Goal: Task Accomplishment & Management: Manage account settings

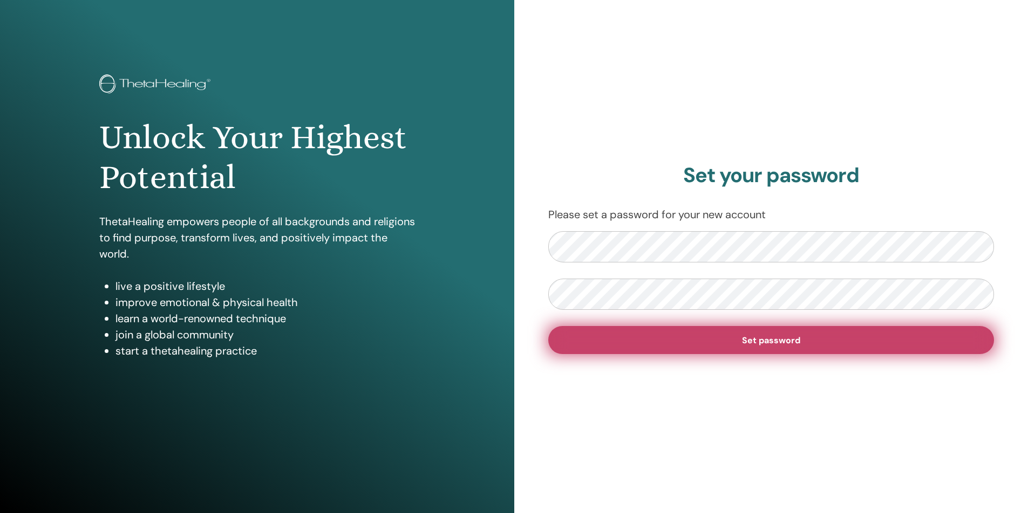
click at [784, 344] on span "Set password" at bounding box center [771, 340] width 58 height 11
click at [775, 332] on button "Set password" at bounding box center [771, 340] width 446 height 28
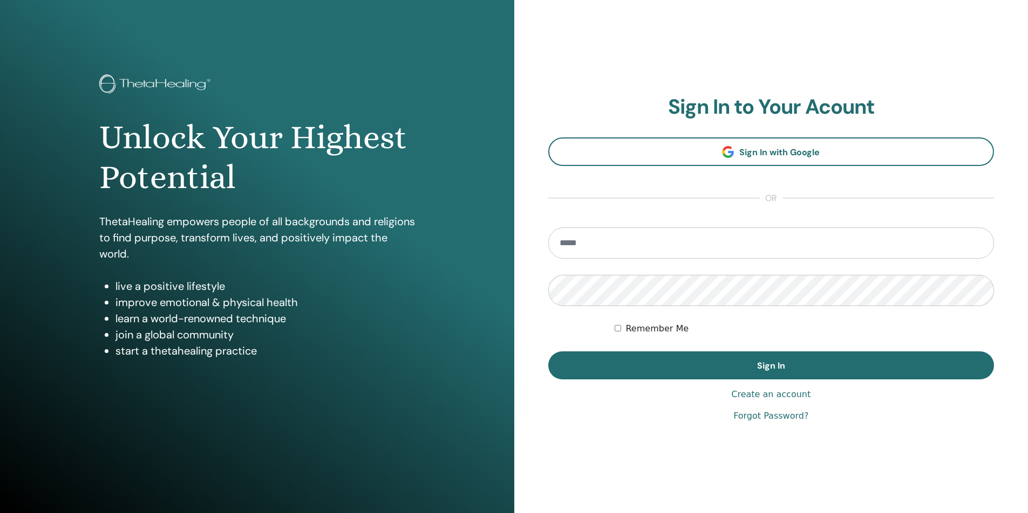
click at [645, 242] on input "email" at bounding box center [771, 243] width 446 height 31
type input "**********"
click at [661, 406] on div "**********" at bounding box center [771, 259] width 446 height 328
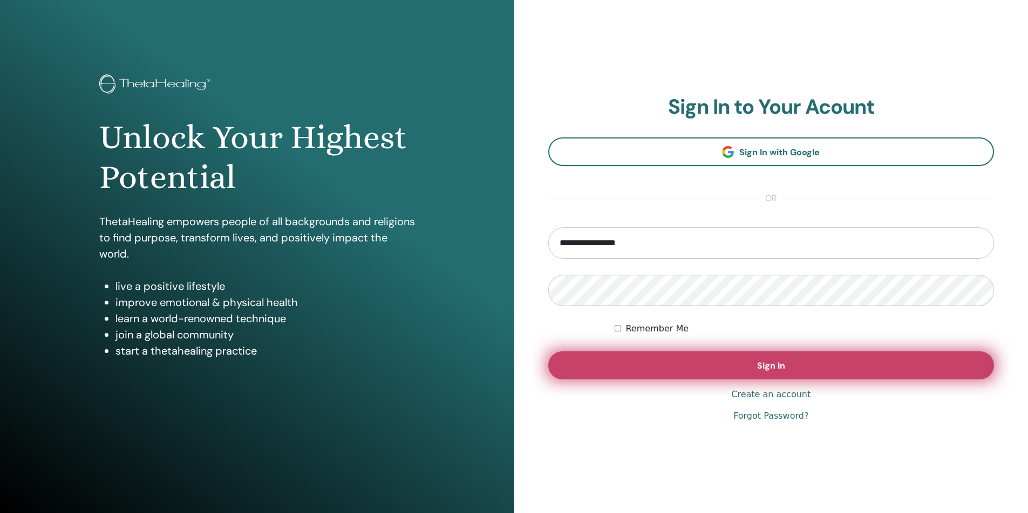
click at [709, 353] on button "Sign In" at bounding box center [771, 366] width 446 height 28
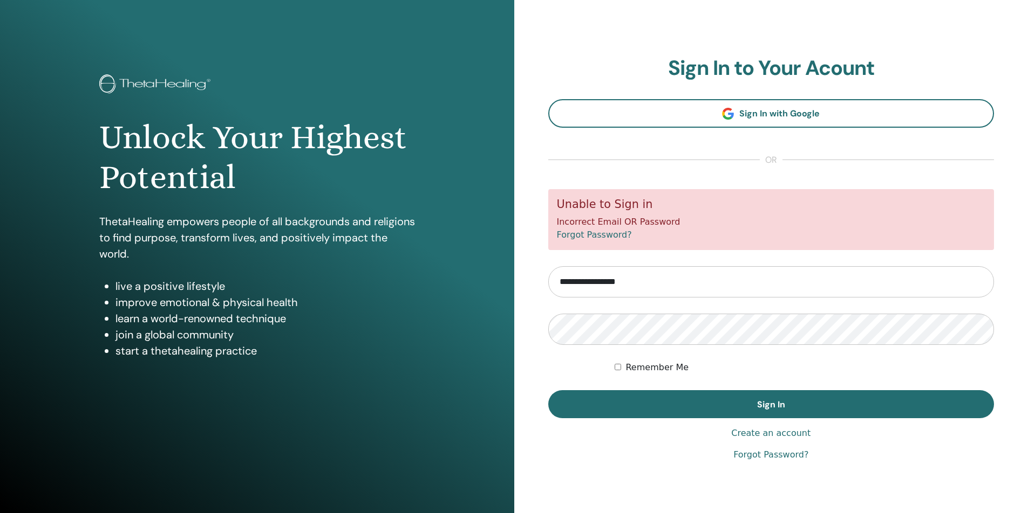
click at [596, 237] on link "Forgot Password?" at bounding box center [594, 235] width 75 height 10
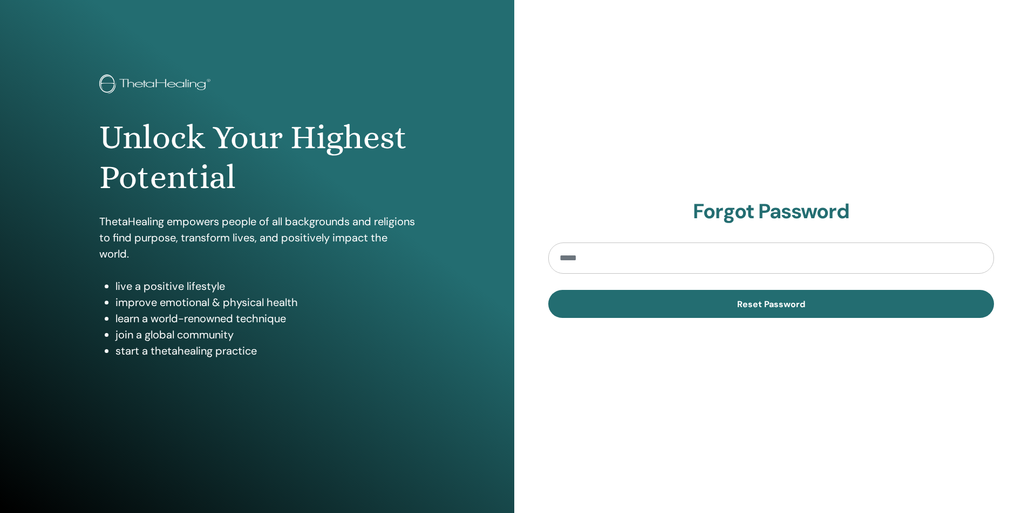
click at [633, 241] on section "Forgot Password Reset Password" at bounding box center [771, 259] width 446 height 119
click at [585, 253] on input "email" at bounding box center [771, 258] width 446 height 31
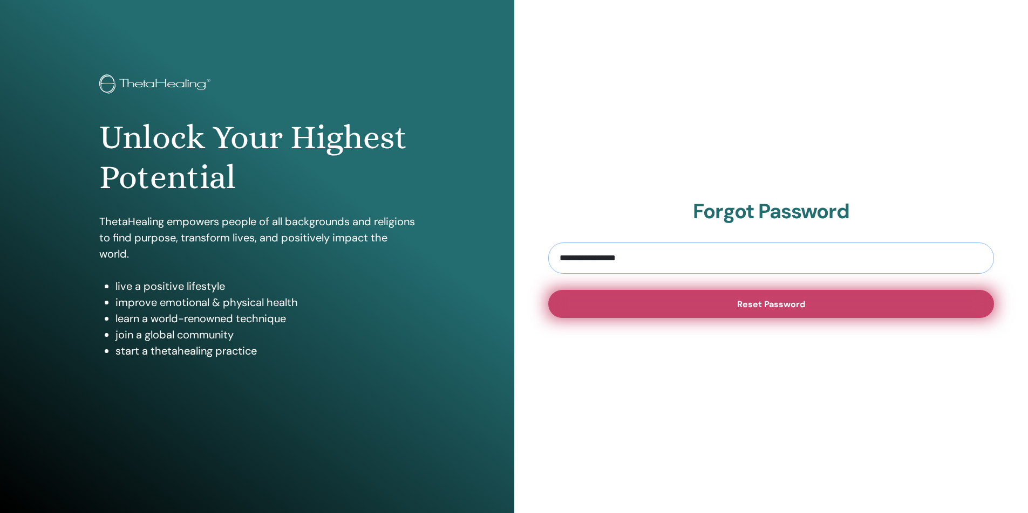
type input "**********"
click at [776, 303] on span "Reset Password" at bounding box center [771, 304] width 68 height 11
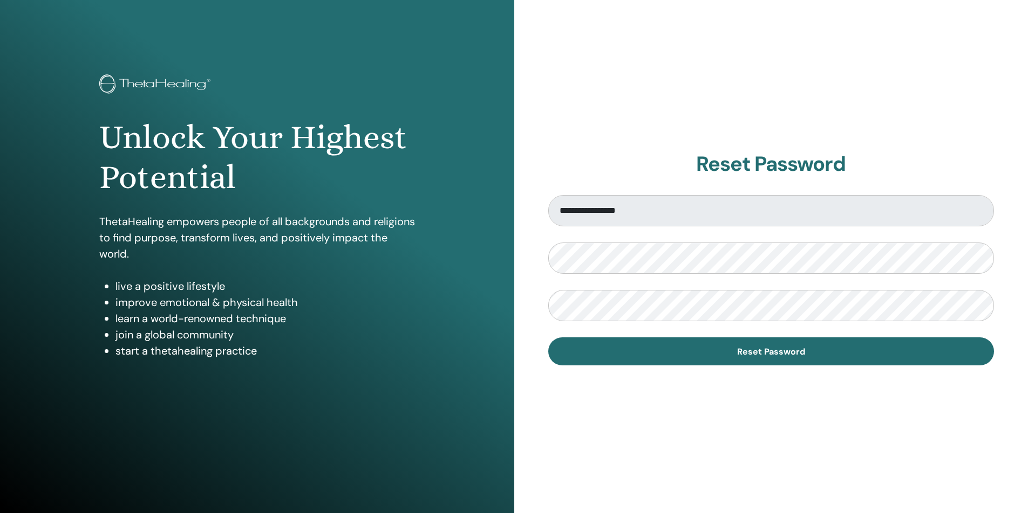
click at [394, 409] on div "Unlock Your Highest Potential ThetaHealing empowers people of all backgrounds a…" at bounding box center [257, 259] width 514 height 518
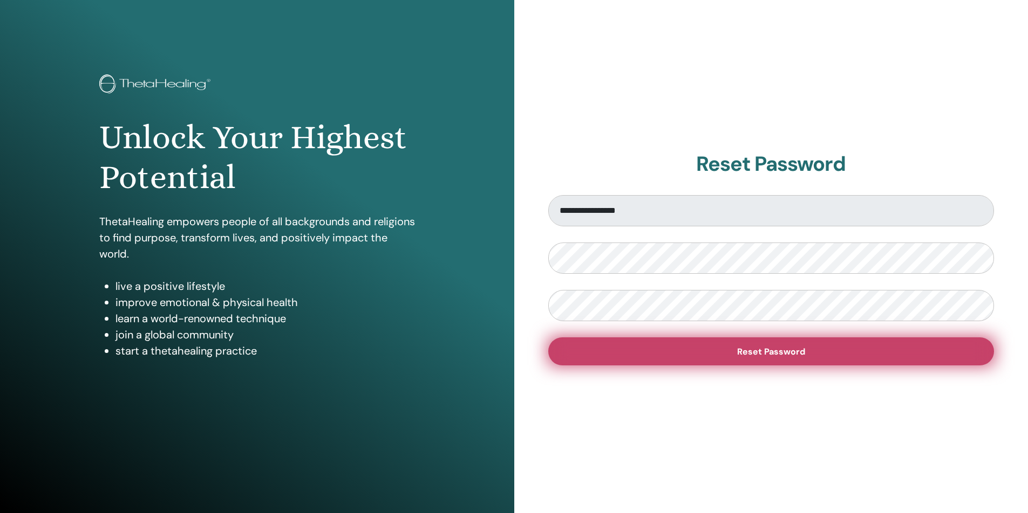
click at [768, 345] on button "Reset Password" at bounding box center [771, 352] width 446 height 28
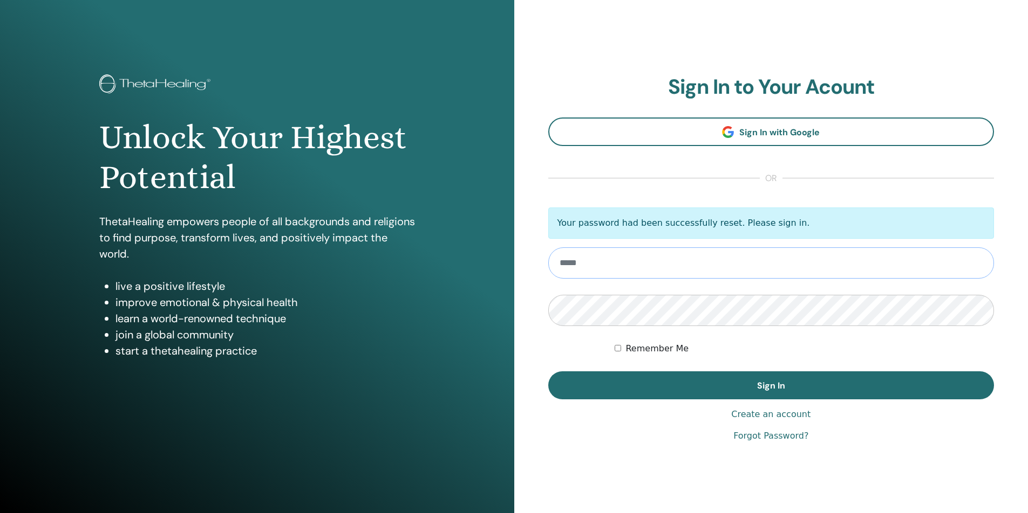
click at [591, 268] on input "email" at bounding box center [771, 263] width 446 height 31
click at [580, 266] on input "email" at bounding box center [771, 263] width 446 height 31
type input "**********"
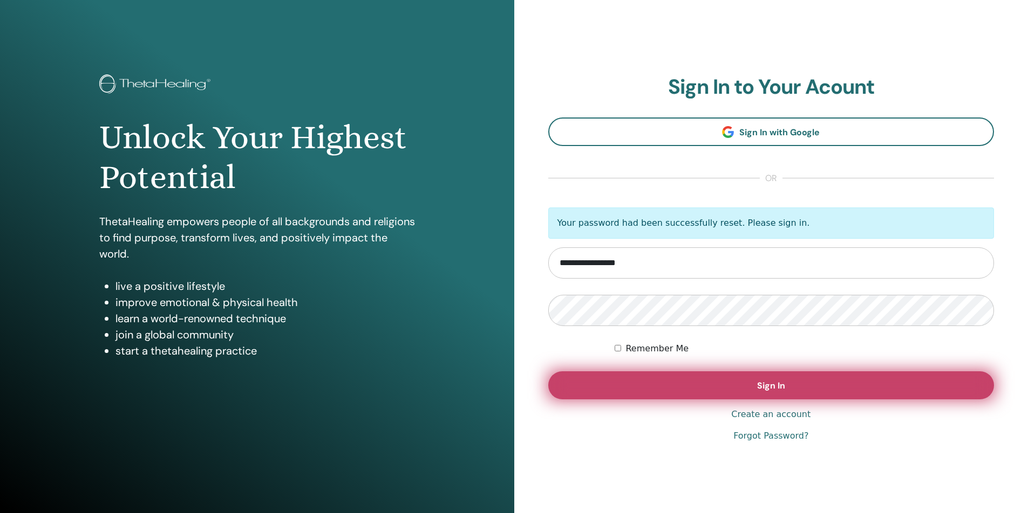
click at [746, 383] on button "Sign In" at bounding box center [771, 386] width 446 height 28
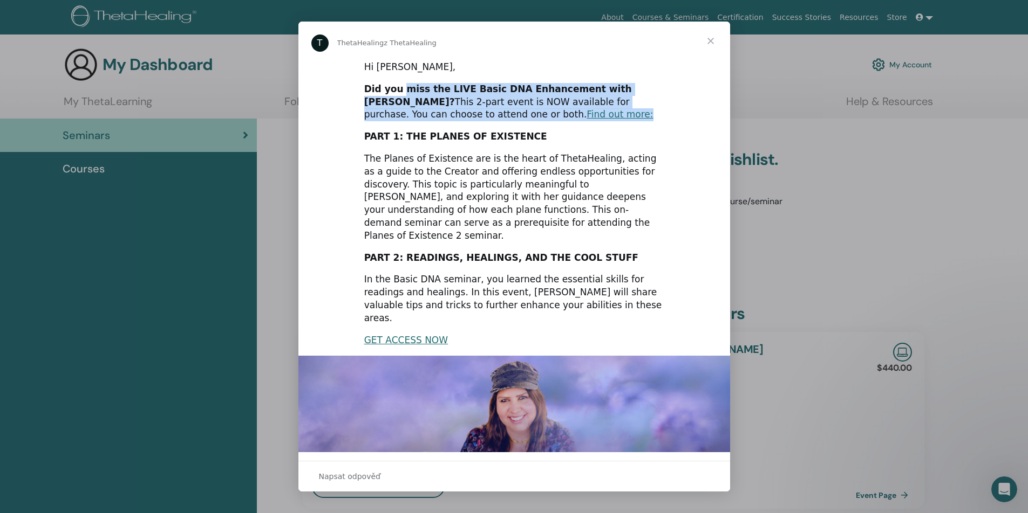
drag, startPoint x: 397, startPoint y: 87, endPoint x: 532, endPoint y: 113, distance: 137.7
click at [532, 113] on div "Did you miss the LIVE Basic DNA Enhancement with Vianna? This 2-part event is N…" at bounding box center [514, 102] width 300 height 38
click at [586, 115] on div "Did you miss the LIVE Basic DNA Enhancement with Vianna? This 2-part event is N…" at bounding box center [514, 102] width 300 height 38
drag, startPoint x: 533, startPoint y: 106, endPoint x: 428, endPoint y: 79, distance: 108.6
click at [428, 79] on div "Hi Stanislav, Did you miss the LIVE Basic DNA Enhancement with Vianna? This 2-p…" at bounding box center [514, 333] width 432 height 547
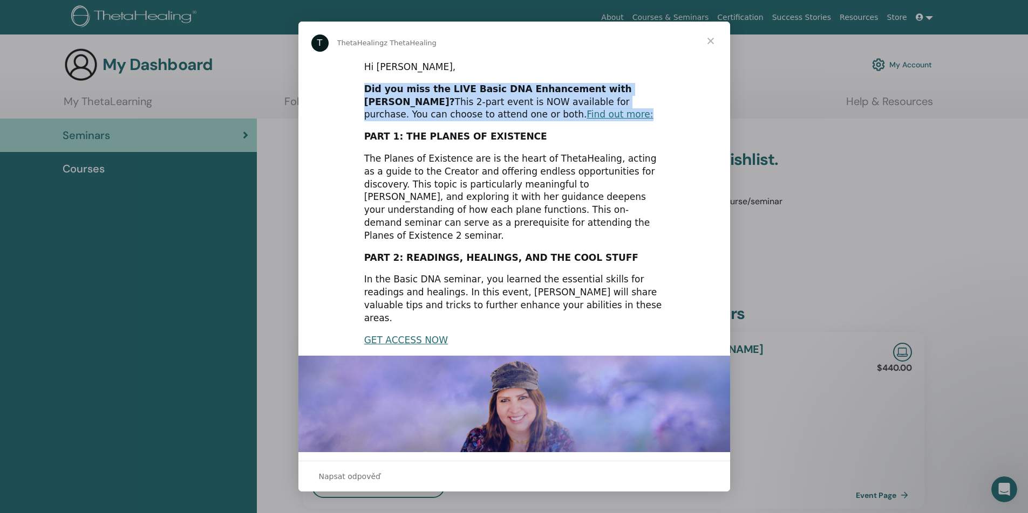
click at [570, 94] on div "Did you miss the LIVE Basic DNA Enhancement with Vianna? This 2-part event is N…" at bounding box center [514, 102] width 300 height 38
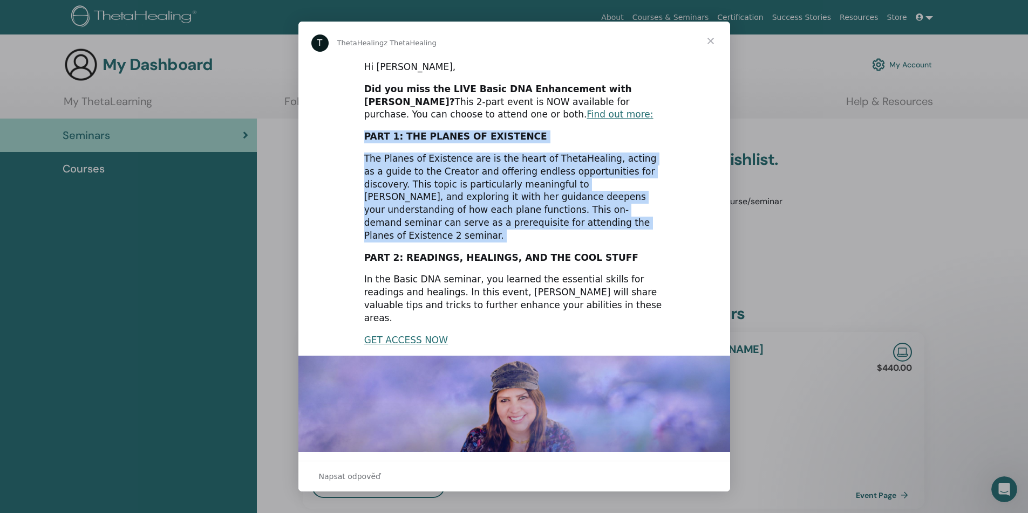
drag, startPoint x: 437, startPoint y: 141, endPoint x: 578, endPoint y: 231, distance: 166.7
click at [578, 231] on div "Hi Stanislav, Did you miss the LIVE Basic DNA Enhancement with Vianna? This 2-p…" at bounding box center [514, 333] width 432 height 547
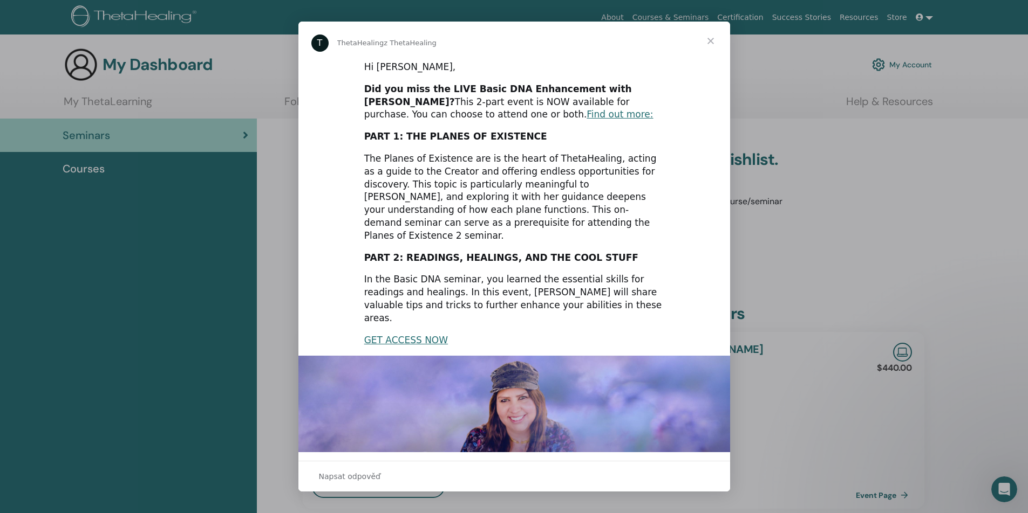
click at [578, 231] on div "Hi Stanislav, Did you miss the LIVE Basic DNA Enhancement with Vianna? This 2-p…" at bounding box center [514, 333] width 432 height 547
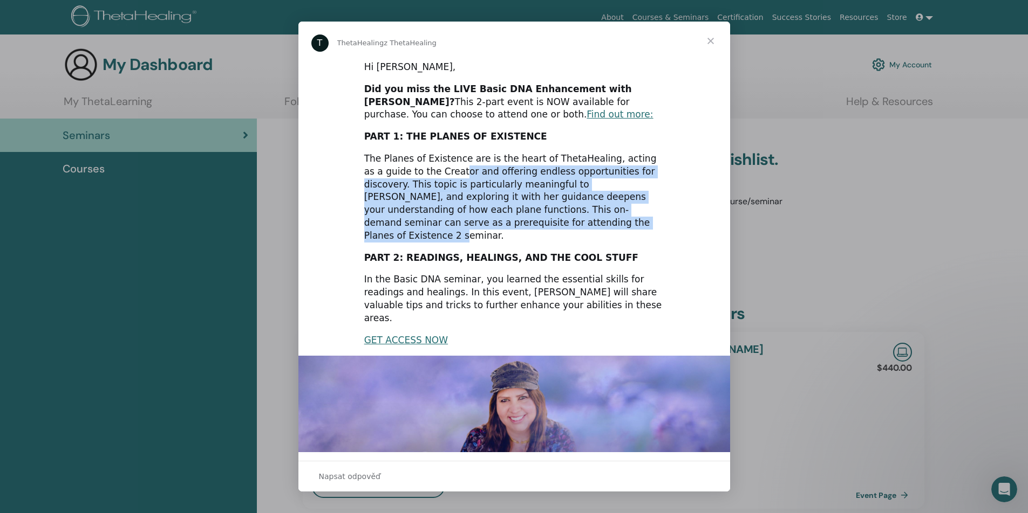
drag, startPoint x: 459, startPoint y: 168, endPoint x: 531, endPoint y: 214, distance: 85.9
click at [531, 214] on div "The Planes of Existence are is the heart of ThetaHealing, acting as a guide to …" at bounding box center [514, 198] width 300 height 90
click at [531, 215] on div "The Planes of Existence are is the heart of ThetaHealing, acting as a guide to …" at bounding box center [514, 198] width 300 height 90
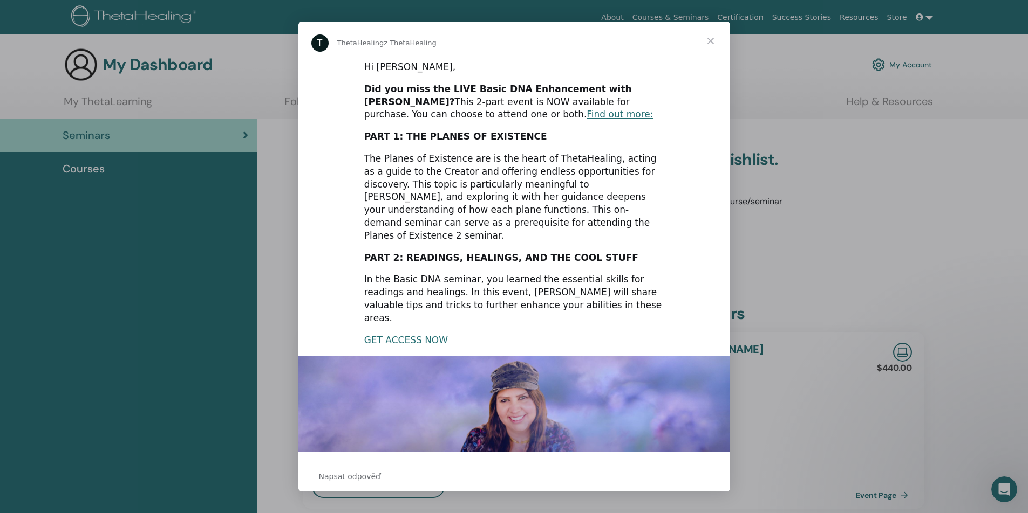
click at [454, 163] on div "The Planes of Existence are is the heart of ThetaHealing, acting as a guide to …" at bounding box center [514, 198] width 300 height 90
click at [710, 43] on span "Zavřít" at bounding box center [710, 41] width 39 height 39
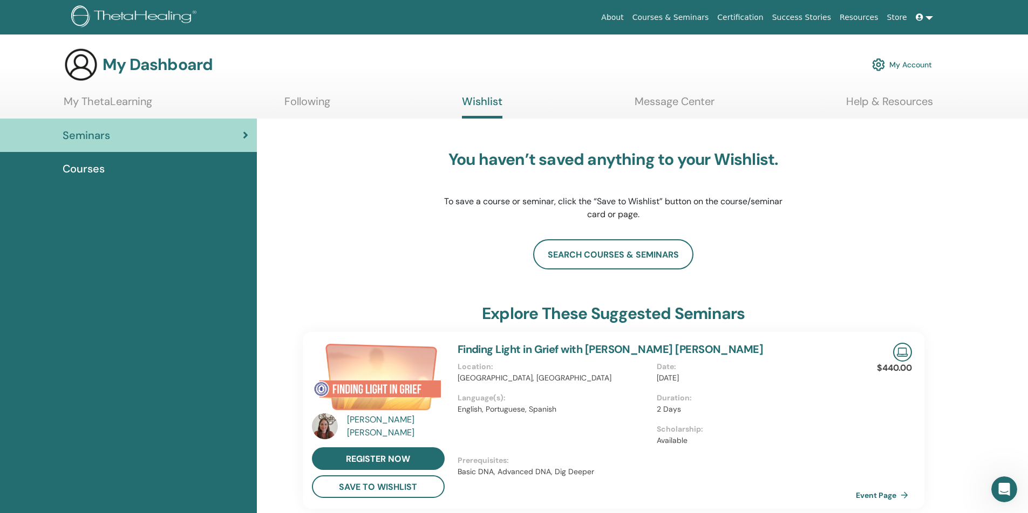
click at [316, 239] on div "search courses & seminars" at bounding box center [613, 254] width 621 height 30
click at [101, 99] on link "My ThetaLearning" at bounding box center [108, 105] width 88 height 21
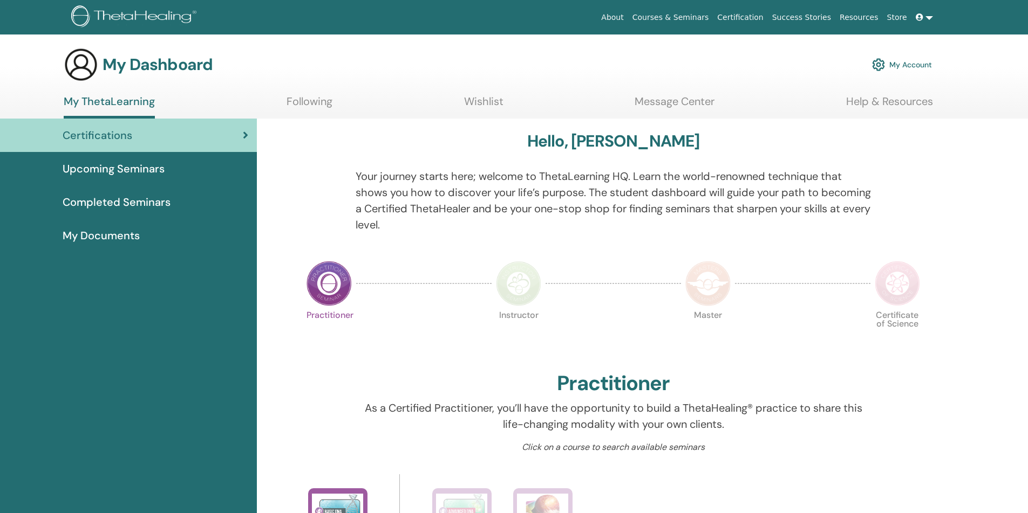
scroll to position [113, 0]
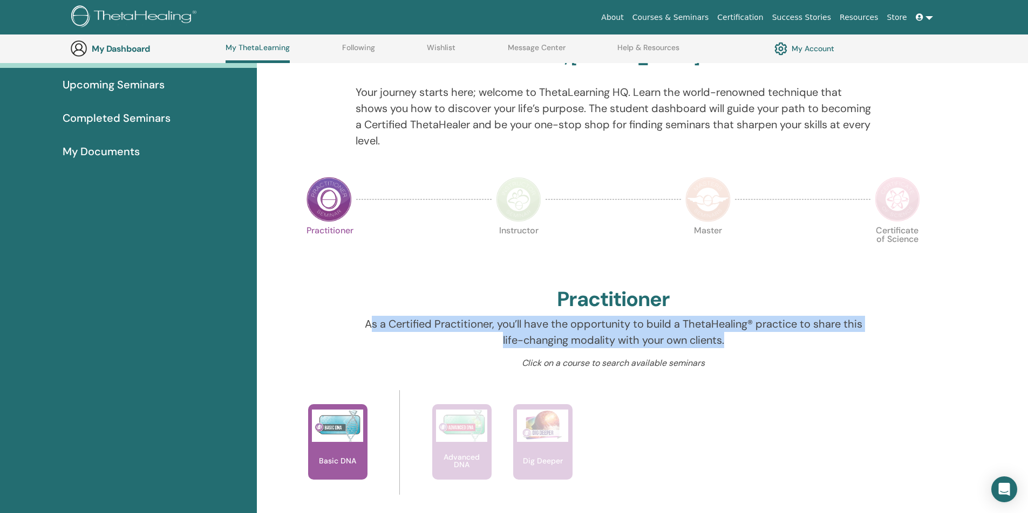
drag, startPoint x: 626, startPoint y: 322, endPoint x: 808, endPoint y: 347, distance: 184.0
click at [807, 346] on p "As a Certified Practitioner, you’ll have the opportunity to build a ThetaHealin…" at bounding box center [612, 332] width 515 height 32
click at [808, 347] on p "As a Certified Practitioner, you’ll have the opportunity to build a ThetaHealin…" at bounding box center [612, 332] width 515 height 32
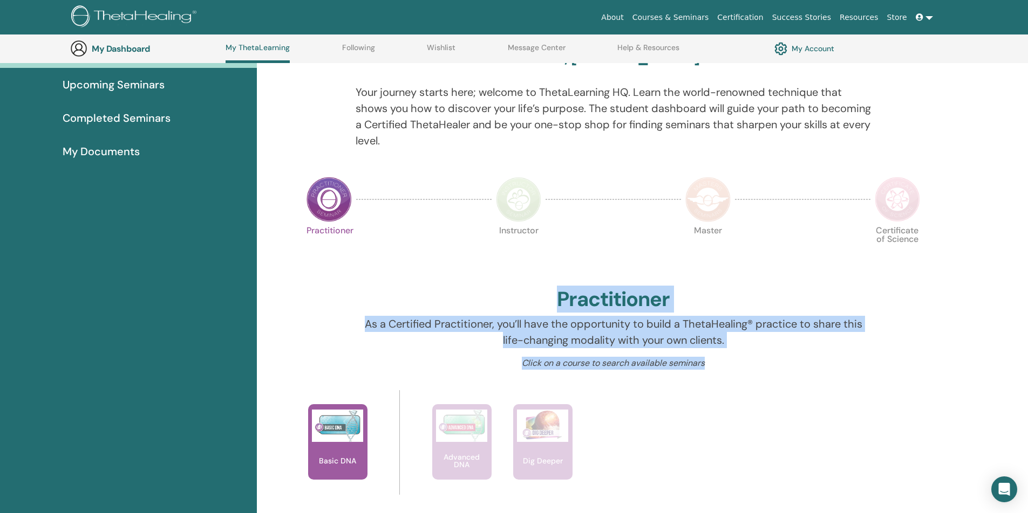
drag, startPoint x: 758, startPoint y: 367, endPoint x: 343, endPoint y: 314, distance: 418.2
click at [332, 310] on div "Hello, Stanislav Your journey starts here; welcome to ThetaLearning HQ. Learn t…" at bounding box center [613, 507] width 647 height 945
click at [488, 326] on p "As a Certified Practitioner, you’ll have the opportunity to build a ThetaHealin…" at bounding box center [612, 332] width 515 height 32
drag, startPoint x: 361, startPoint y: 321, endPoint x: 799, endPoint y: 359, distance: 440.1
click at [780, 358] on div "Hello, Stanislav Your journey starts here; welcome to ThetaLearning HQ. Learn t…" at bounding box center [613, 507] width 647 height 945
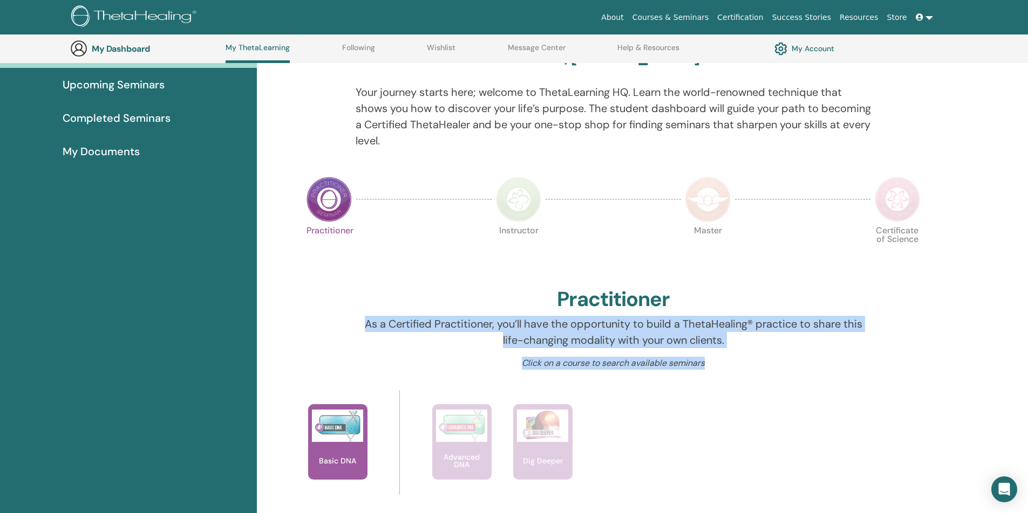
click at [801, 359] on p "Click on a course to search available seminars" at bounding box center [612, 363] width 515 height 13
drag, startPoint x: 746, startPoint y: 356, endPoint x: 358, endPoint y: 324, distance: 390.2
click at [358, 324] on div "Hello, Stanislav Your journey starts here; welcome to ThetaLearning HQ. Learn t…" at bounding box center [613, 507] width 647 height 945
click at [358, 324] on p "As a Certified Practitioner, you’ll have the opportunity to build a ThetaHealin…" at bounding box center [612, 332] width 515 height 32
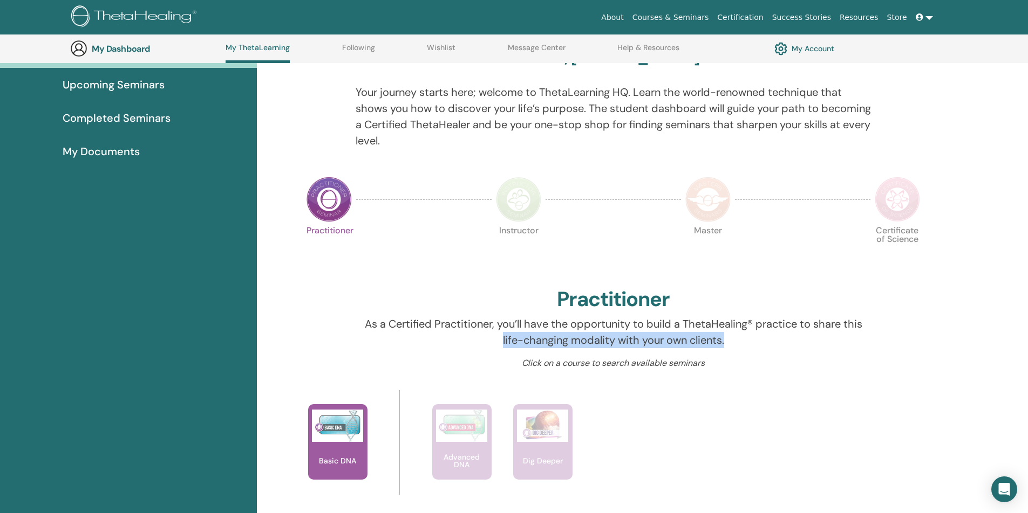
drag, startPoint x: 659, startPoint y: 349, endPoint x: 780, endPoint y: 353, distance: 121.4
click at [779, 353] on div "As a Certified Practitioner, you’ll have the opportunity to build a ThetaHealin…" at bounding box center [612, 336] width 531 height 41
click at [780, 353] on div "As a Certified Practitioner, you’ll have the opportunity to build a ThetaHealin…" at bounding box center [612, 336] width 531 height 41
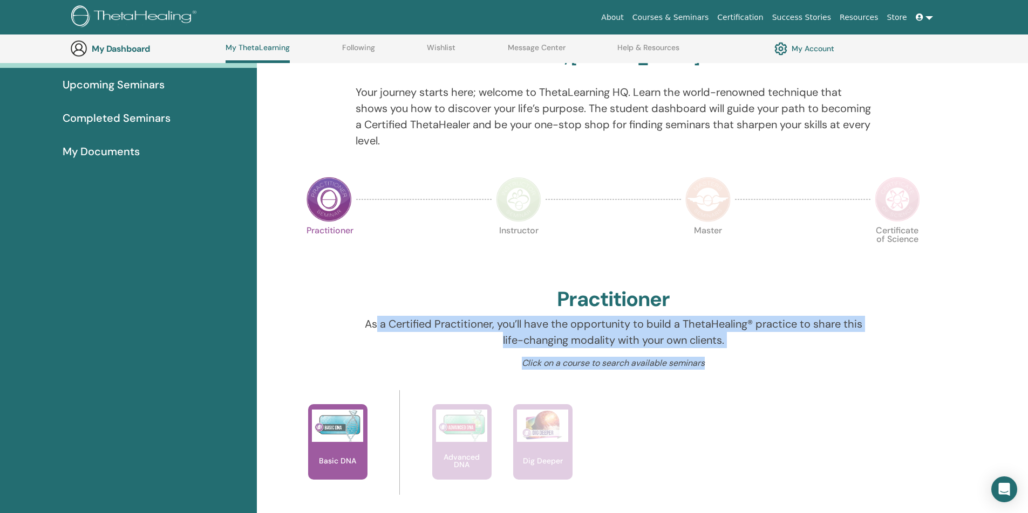
drag, startPoint x: 730, startPoint y: 365, endPoint x: 374, endPoint y: 327, distance: 358.5
click at [374, 327] on div "Hello, Stanislav Your journey starts here; welcome to ThetaLearning HQ. Learn t…" at bounding box center [613, 507] width 647 height 945
click at [374, 327] on p "As a Certified Practitioner, you’ll have the opportunity to build a ThetaHealin…" at bounding box center [612, 332] width 515 height 32
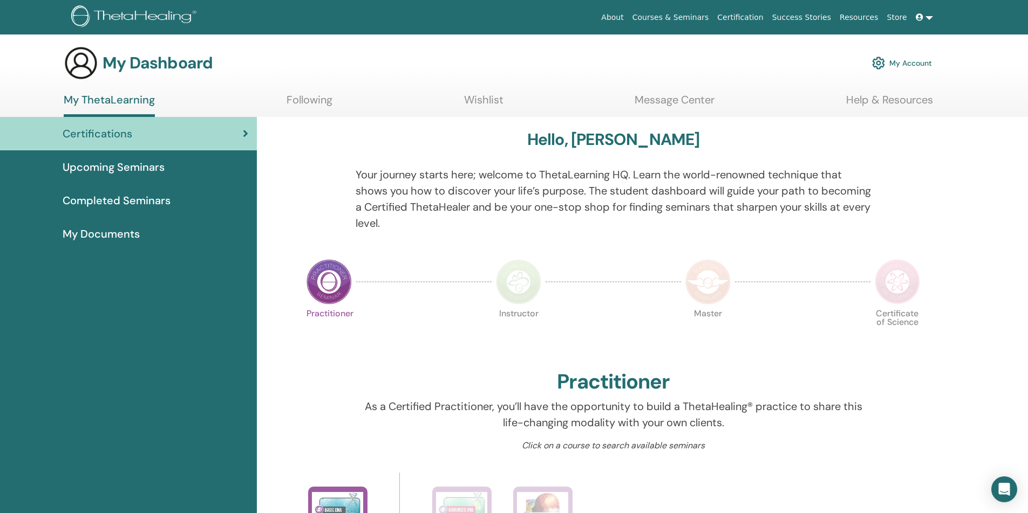
scroll to position [0, 0]
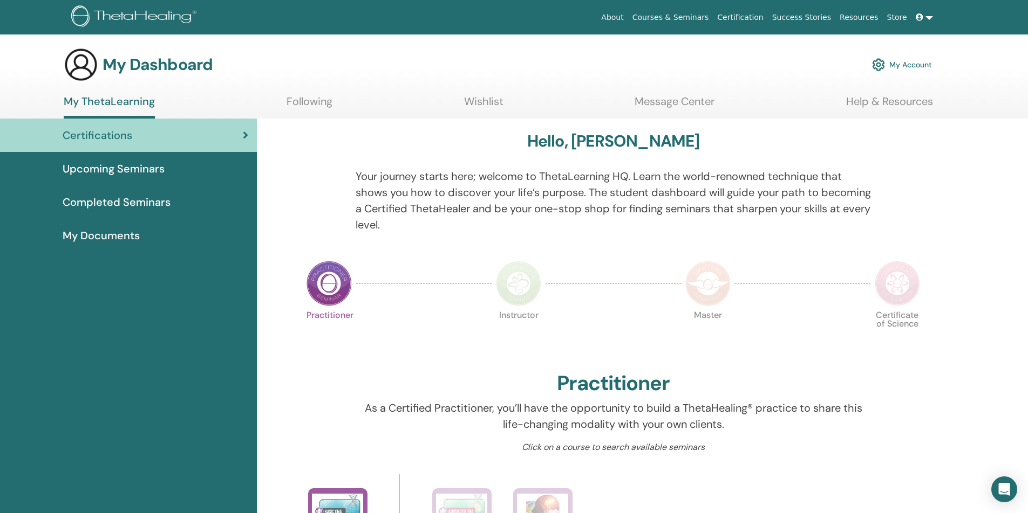
click at [311, 108] on link "Following" at bounding box center [309, 105] width 46 height 21
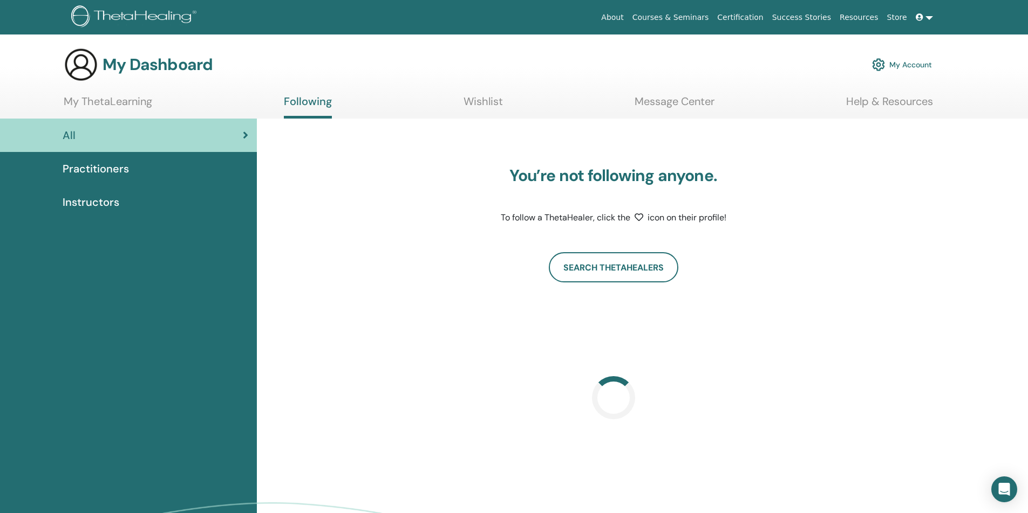
click at [122, 111] on link "My ThetaLearning" at bounding box center [108, 105] width 88 height 21
